Goal: Information Seeking & Learning: Find specific page/section

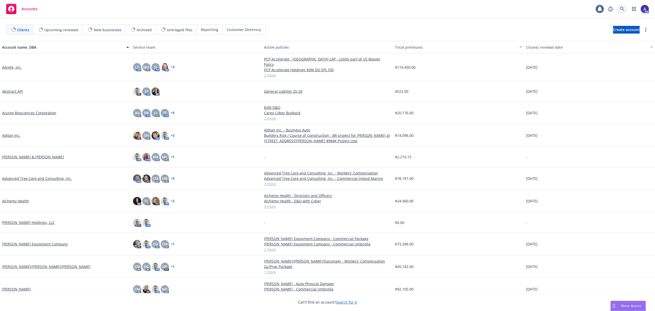
click at [622, 9] on icon at bounding box center [622, 9] width 5 height 5
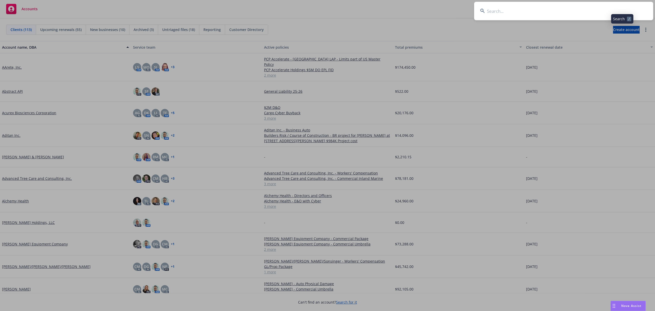
click at [582, 9] on input at bounding box center [563, 11] width 179 height 18
type input "alogistico"
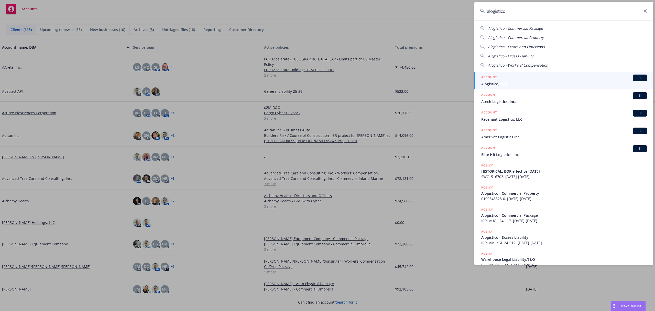
click at [533, 75] on div "ACCOUNT BI" at bounding box center [564, 77] width 166 height 7
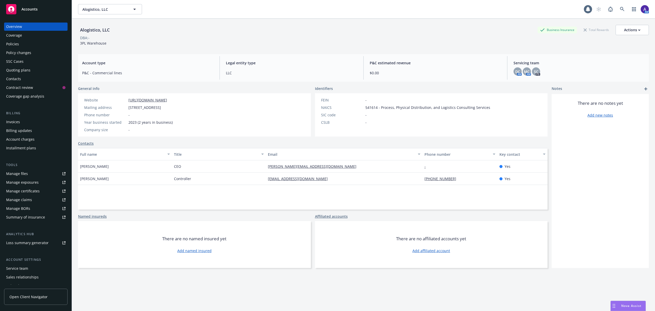
click at [35, 46] on div "Policies" at bounding box center [35, 44] width 59 height 8
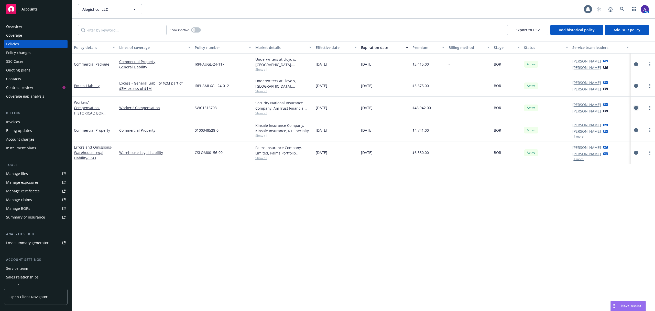
click at [636, 107] on icon "circleInformation" at bounding box center [636, 108] width 4 height 4
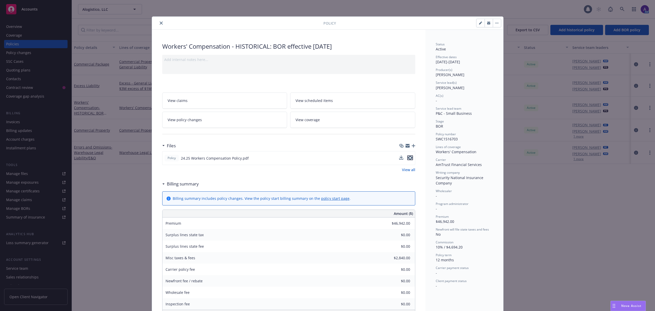
click at [408, 159] on icon "preview file" at bounding box center [410, 158] width 5 height 4
